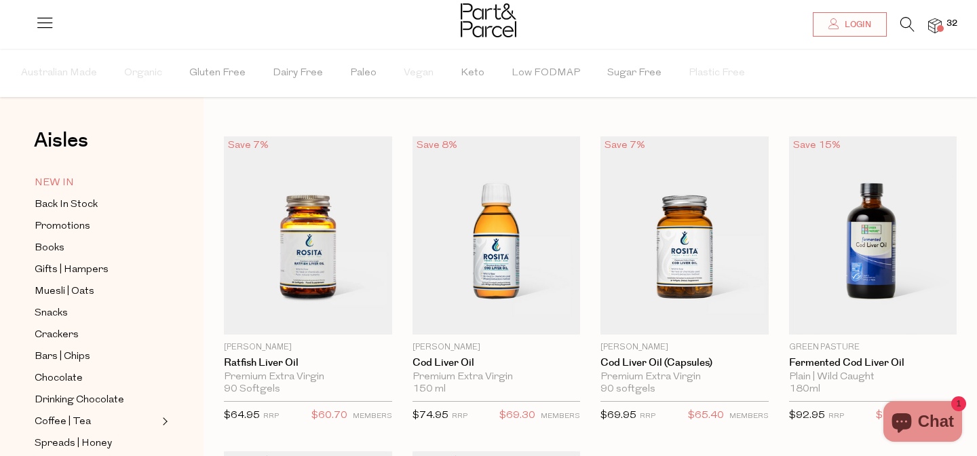
click at [58, 182] on span "NEW IN" at bounding box center [54, 183] width 39 height 16
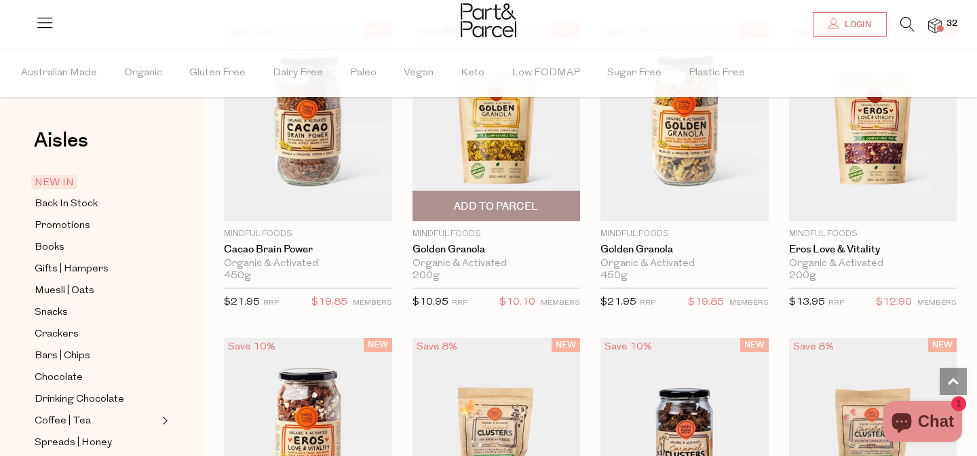
scroll to position [1497, 0]
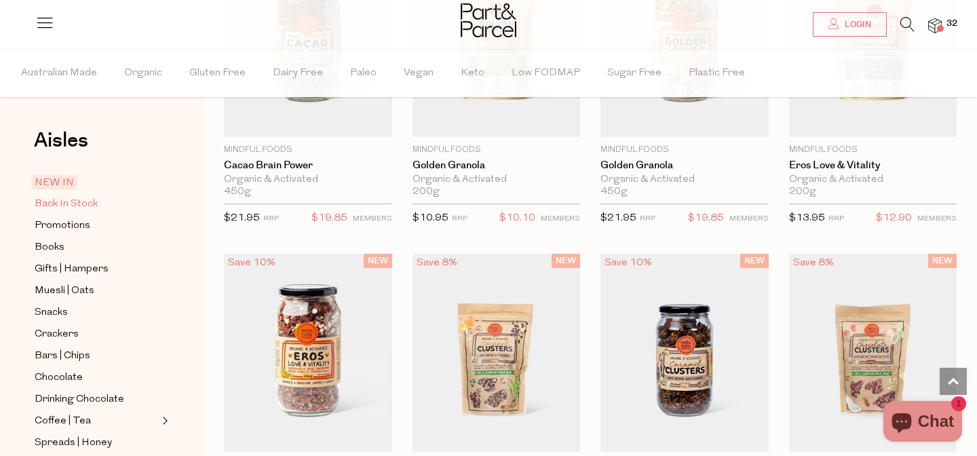
click at [83, 201] on span "Back In Stock" at bounding box center [66, 204] width 63 height 16
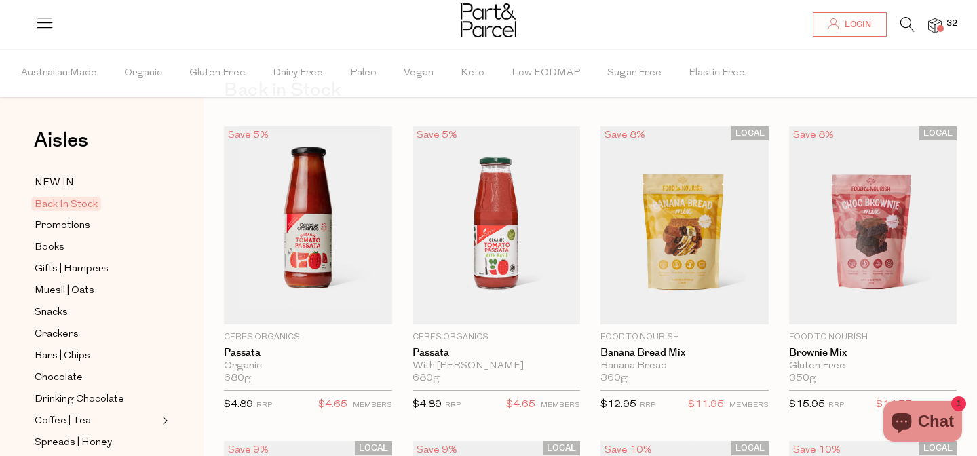
scroll to position [45, 0]
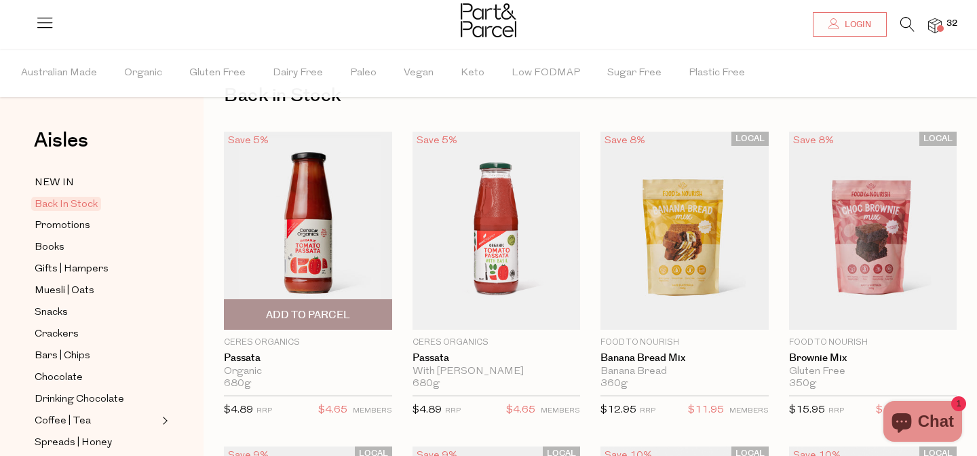
click at [332, 214] on img at bounding box center [308, 231] width 168 height 198
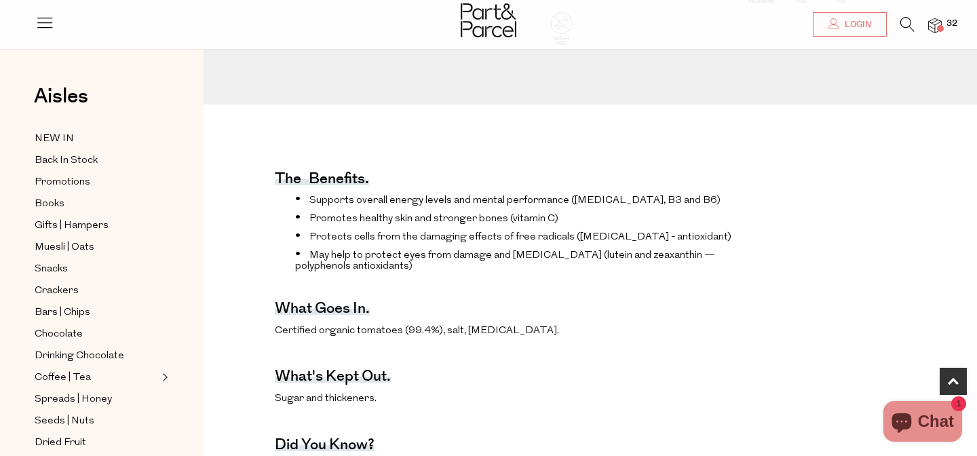
scroll to position [465, 0]
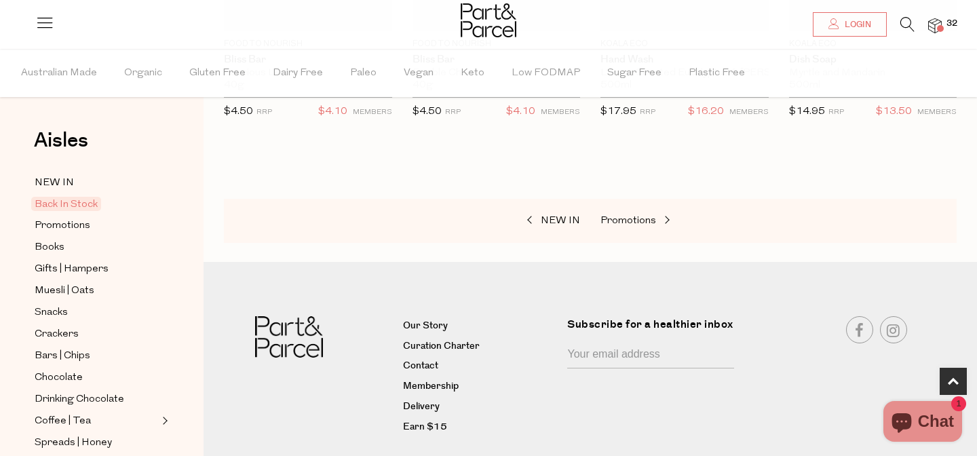
scroll to position [652, 0]
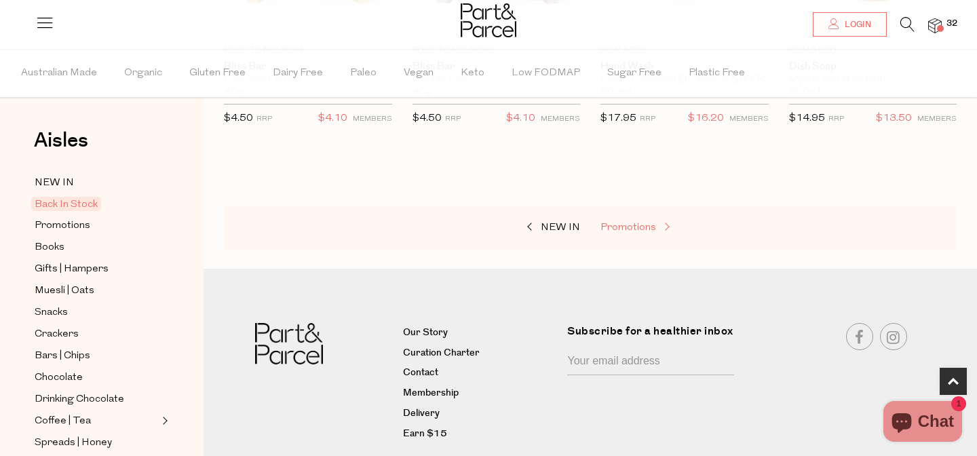
click at [625, 226] on span "Promotions" at bounding box center [628, 227] width 56 height 10
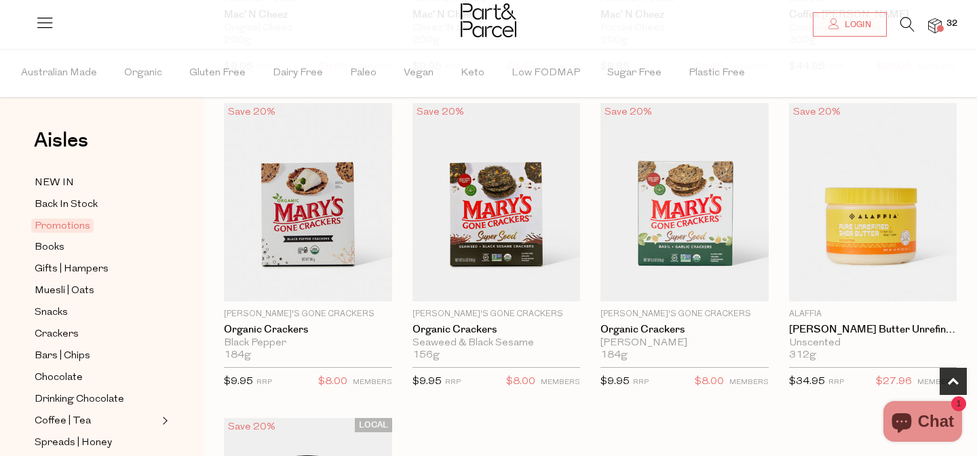
scroll to position [422, 0]
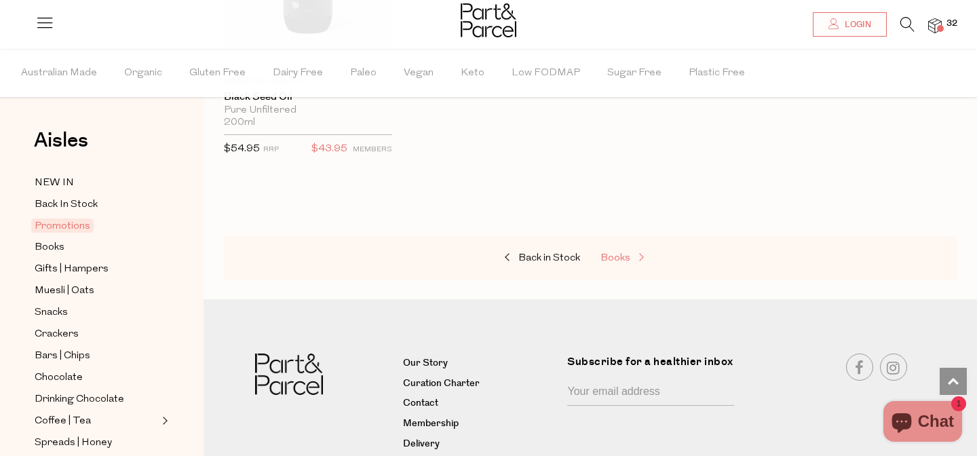
click at [621, 254] on span "Books" at bounding box center [615, 258] width 30 height 10
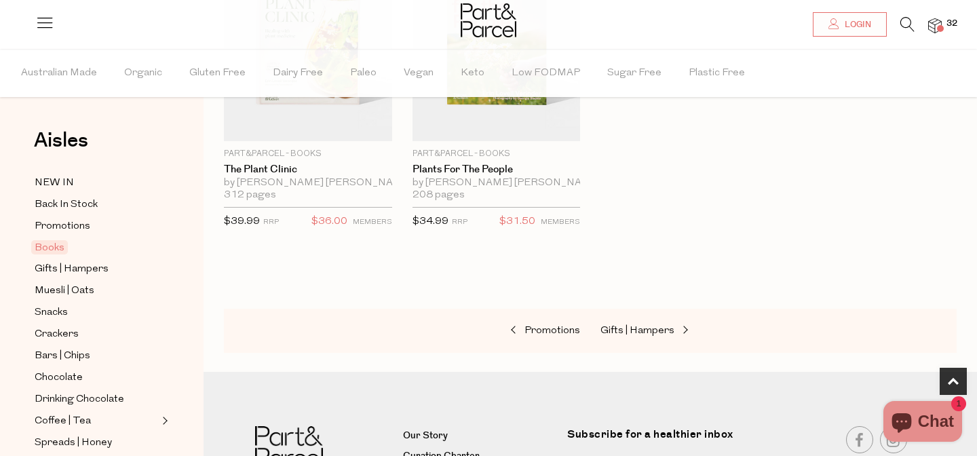
scroll to position [898, 0]
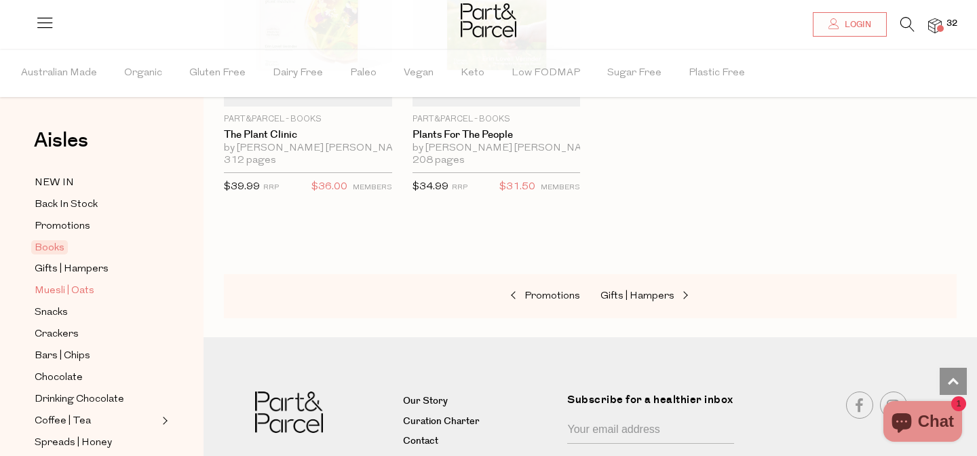
click at [74, 296] on span "Muesli | Oats" at bounding box center [65, 291] width 60 height 16
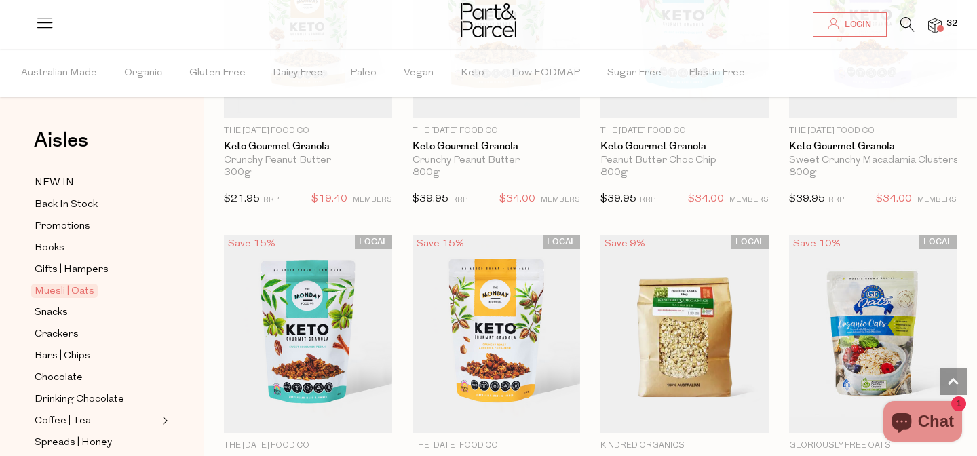
scroll to position [2898, 0]
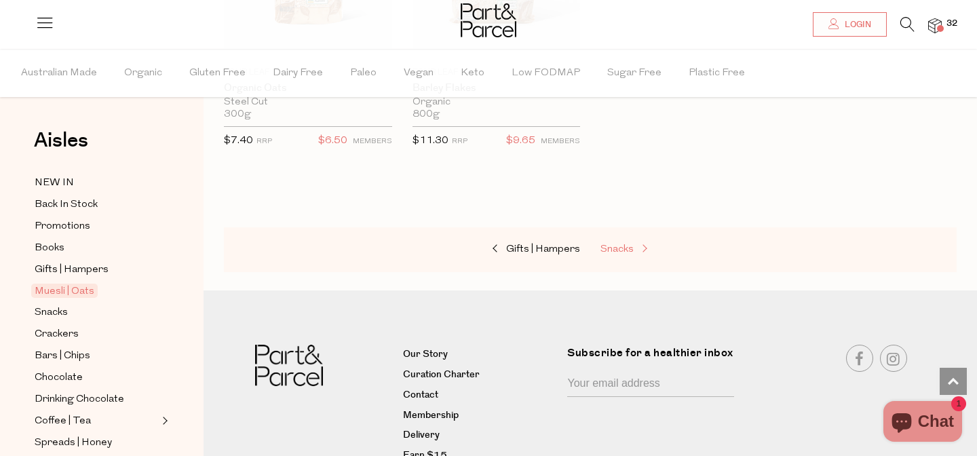
click at [636, 244] on span at bounding box center [642, 249] width 19 height 10
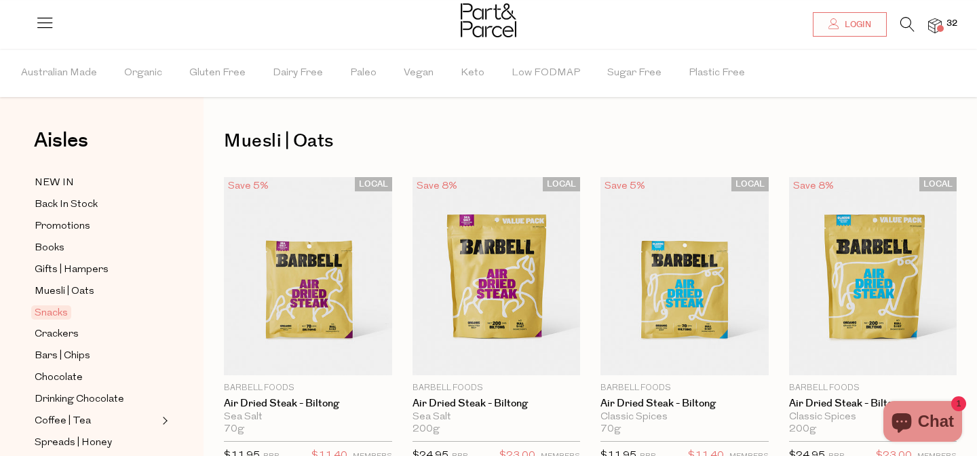
type input "2"
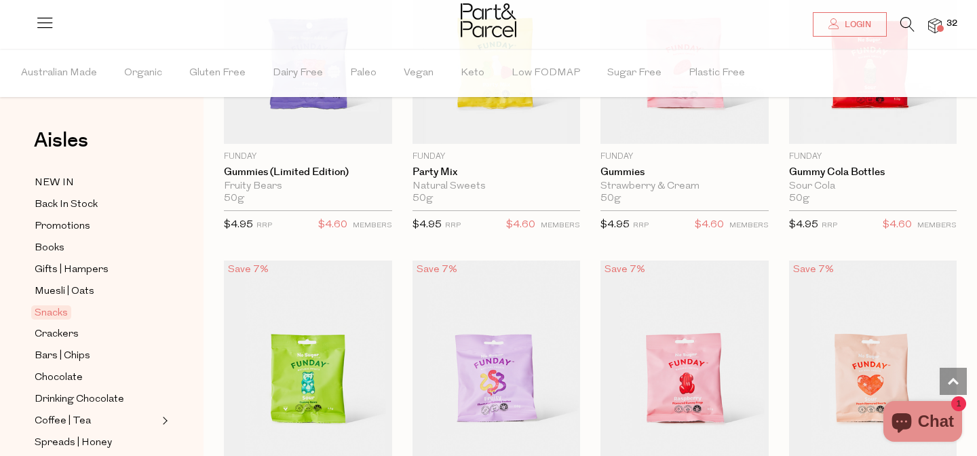
scroll to position [1305, 0]
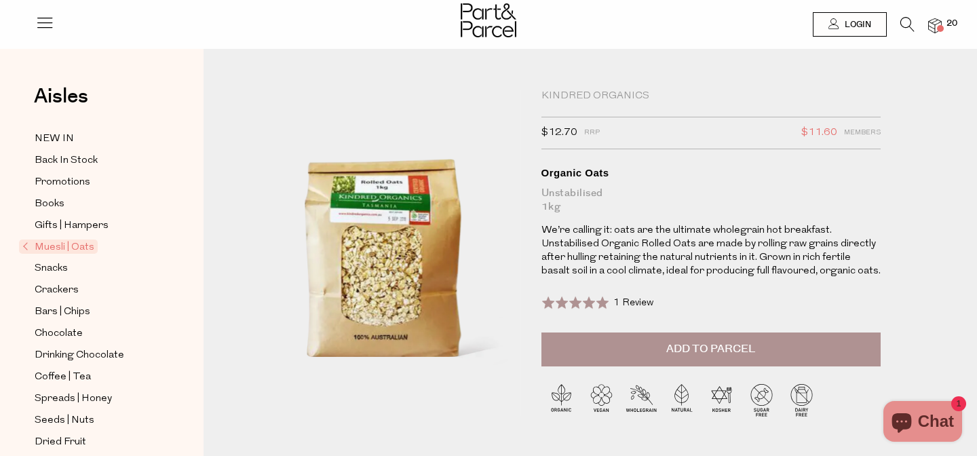
click at [937, 28] on span at bounding box center [940, 28] width 7 height 7
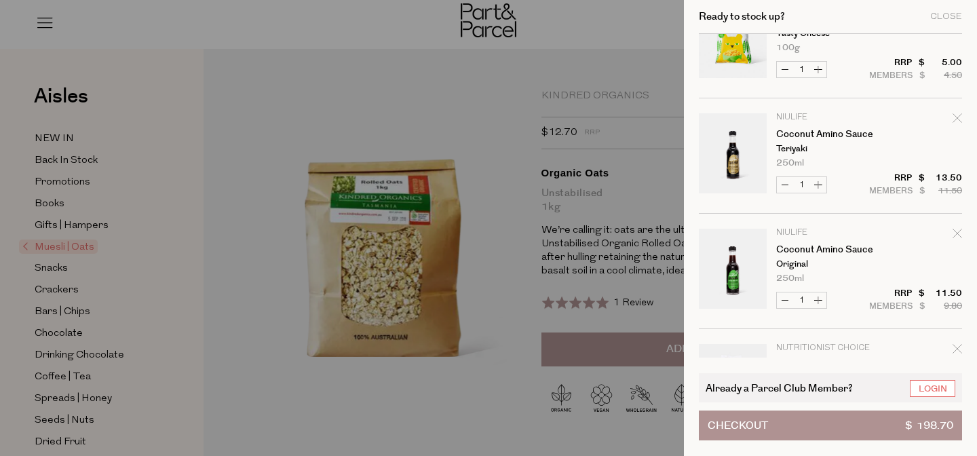
scroll to position [945, 0]
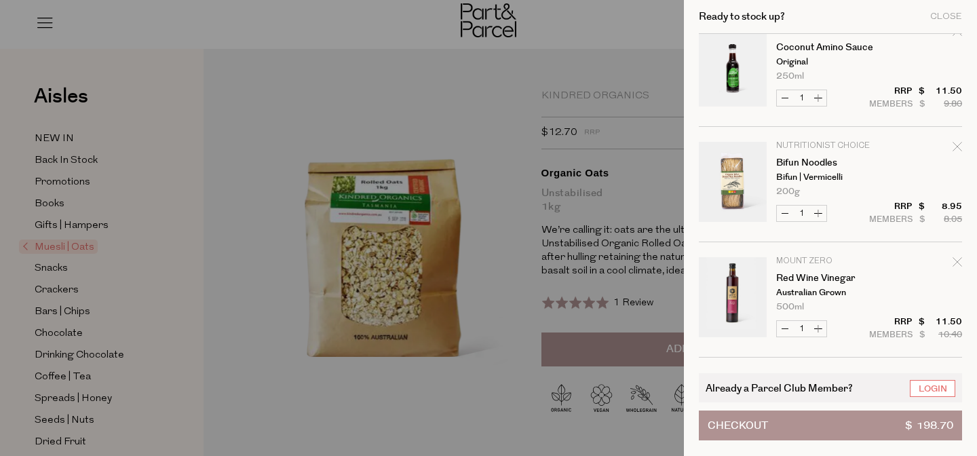
click at [488, 9] on div at bounding box center [488, 228] width 977 height 456
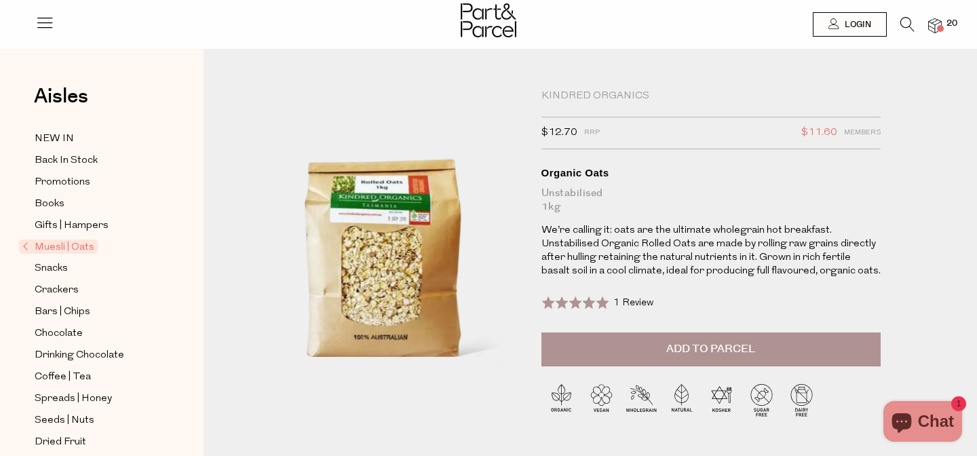
click at [486, 24] on img at bounding box center [489, 20] width 56 height 34
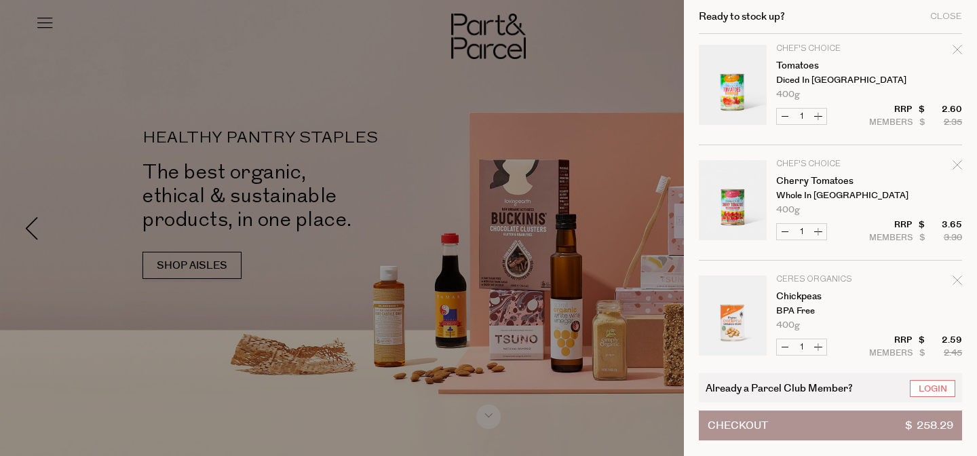
scroll to position [593, 0]
